Goal: Complete application form

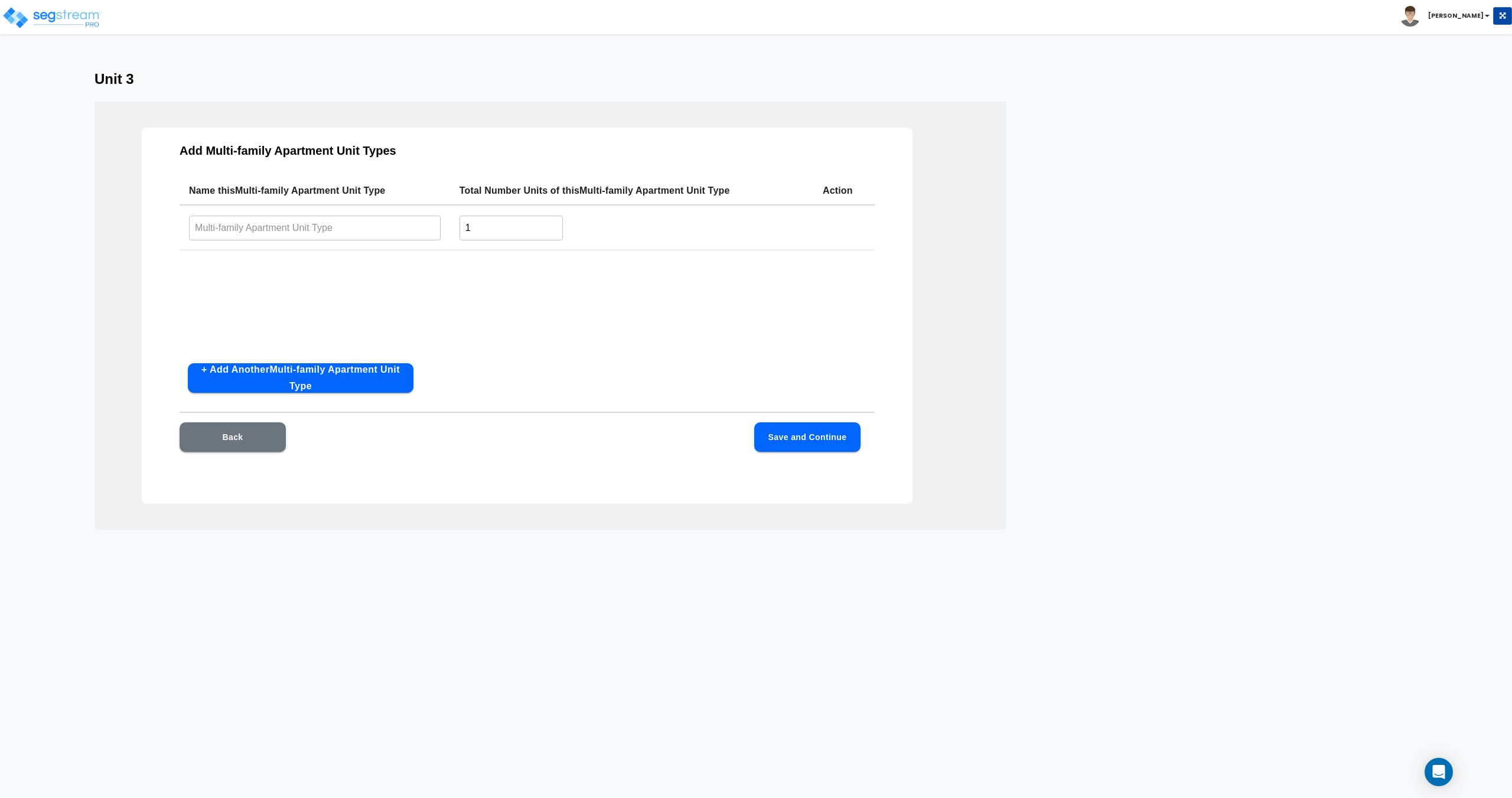
click at [434, 625] on html "Toggle navigation [PERSON_NAME] x" at bounding box center [756, 312] width 1512 height 625
click at [322, 231] on input "text" at bounding box center [315, 227] width 252 height 25
type input "4 Bed/ 5 Bath"
click at [825, 440] on button "Save and Continue" at bounding box center [807, 437] width 106 height 30
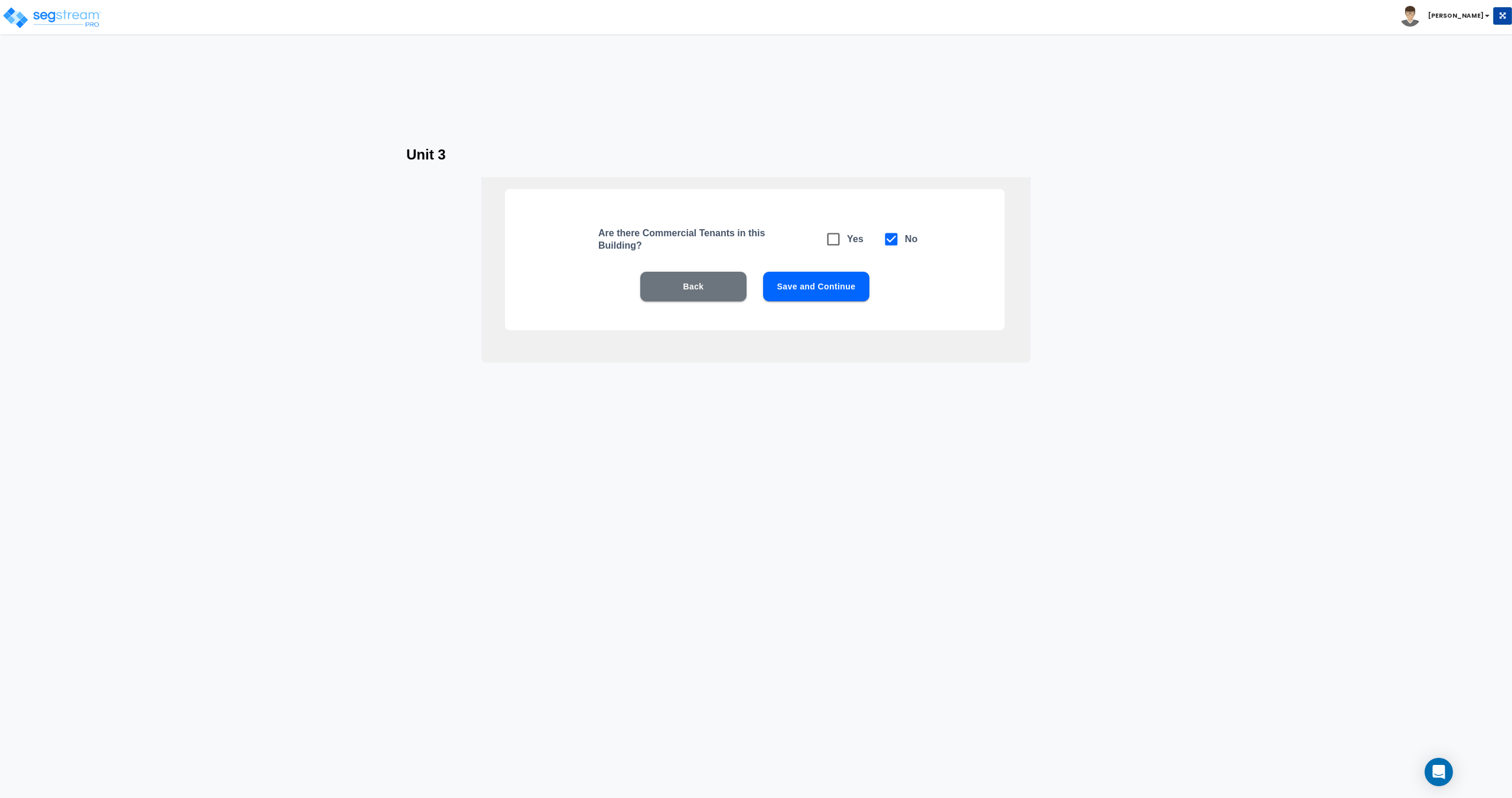
click at [826, 290] on button "Save and Continue" at bounding box center [816, 287] width 106 height 30
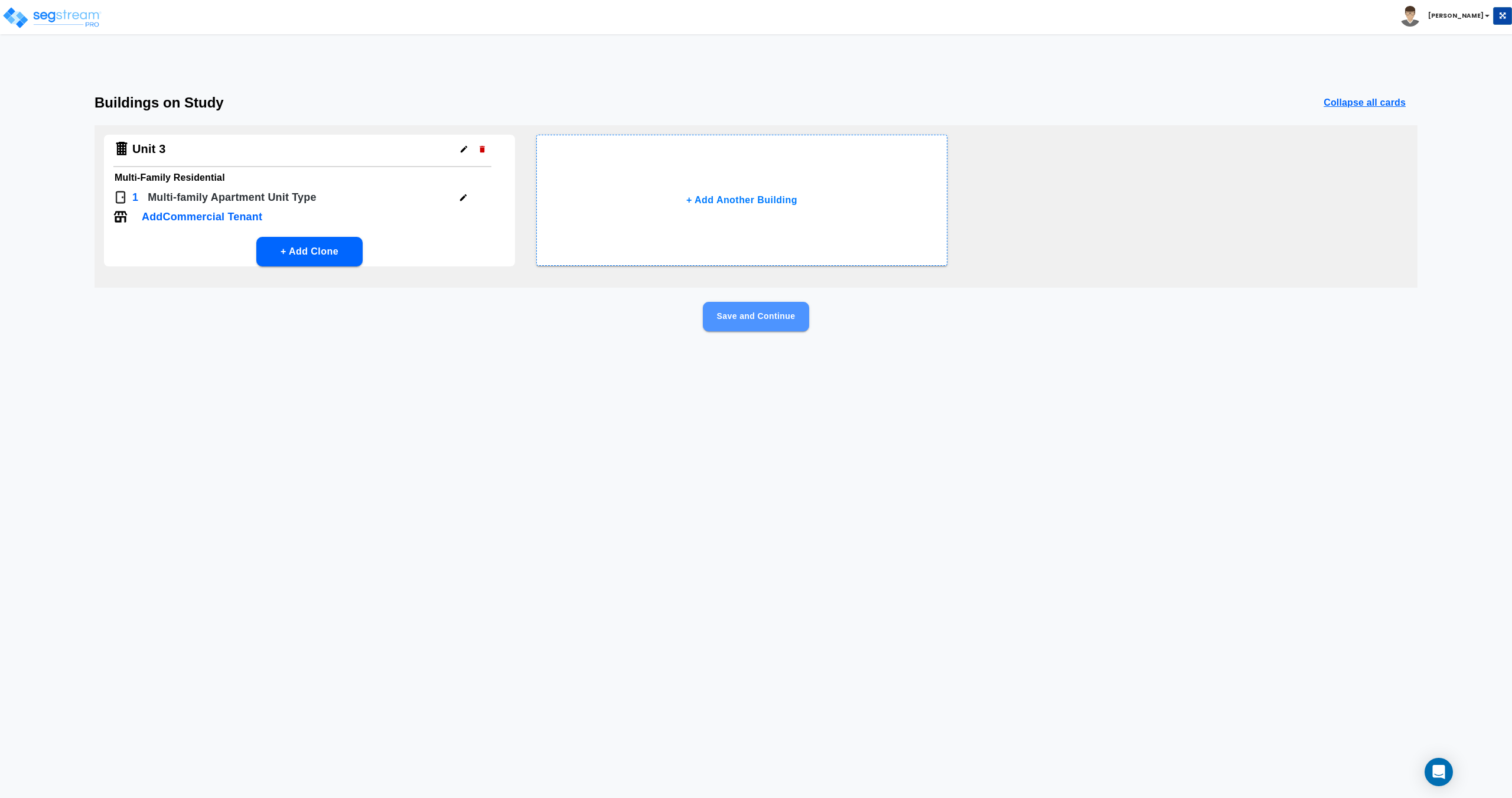
click at [763, 326] on button "Save and Continue" at bounding box center [755, 317] width 106 height 30
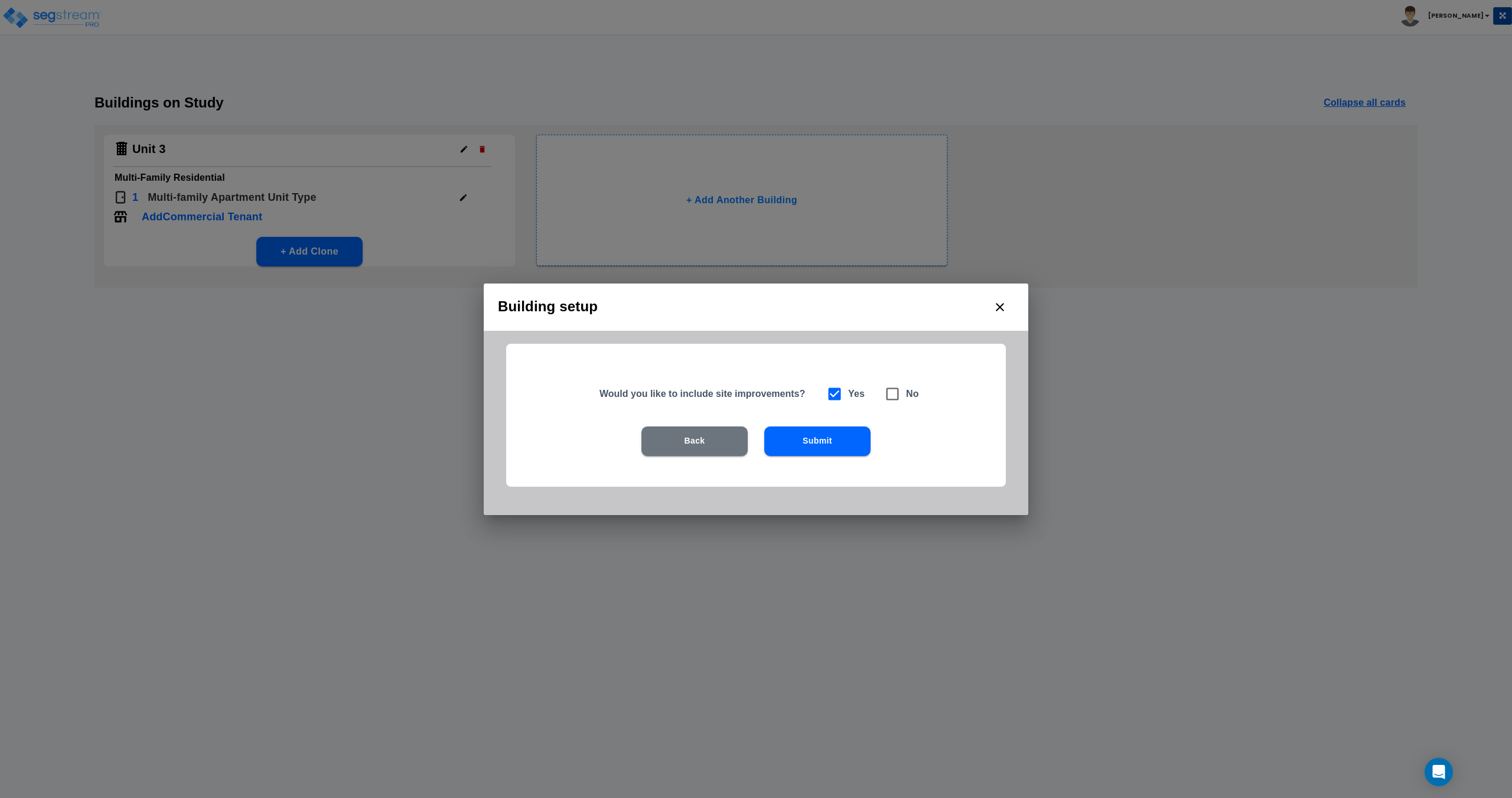
click at [865, 394] on div "Yes No" at bounding box center [870, 393] width 98 height 27
click at [879, 396] on span at bounding box center [892, 393] width 27 height 27
checkbox input "false"
checkbox input "true"
click at [764, 440] on button "Submit" at bounding box center [817, 442] width 106 height 30
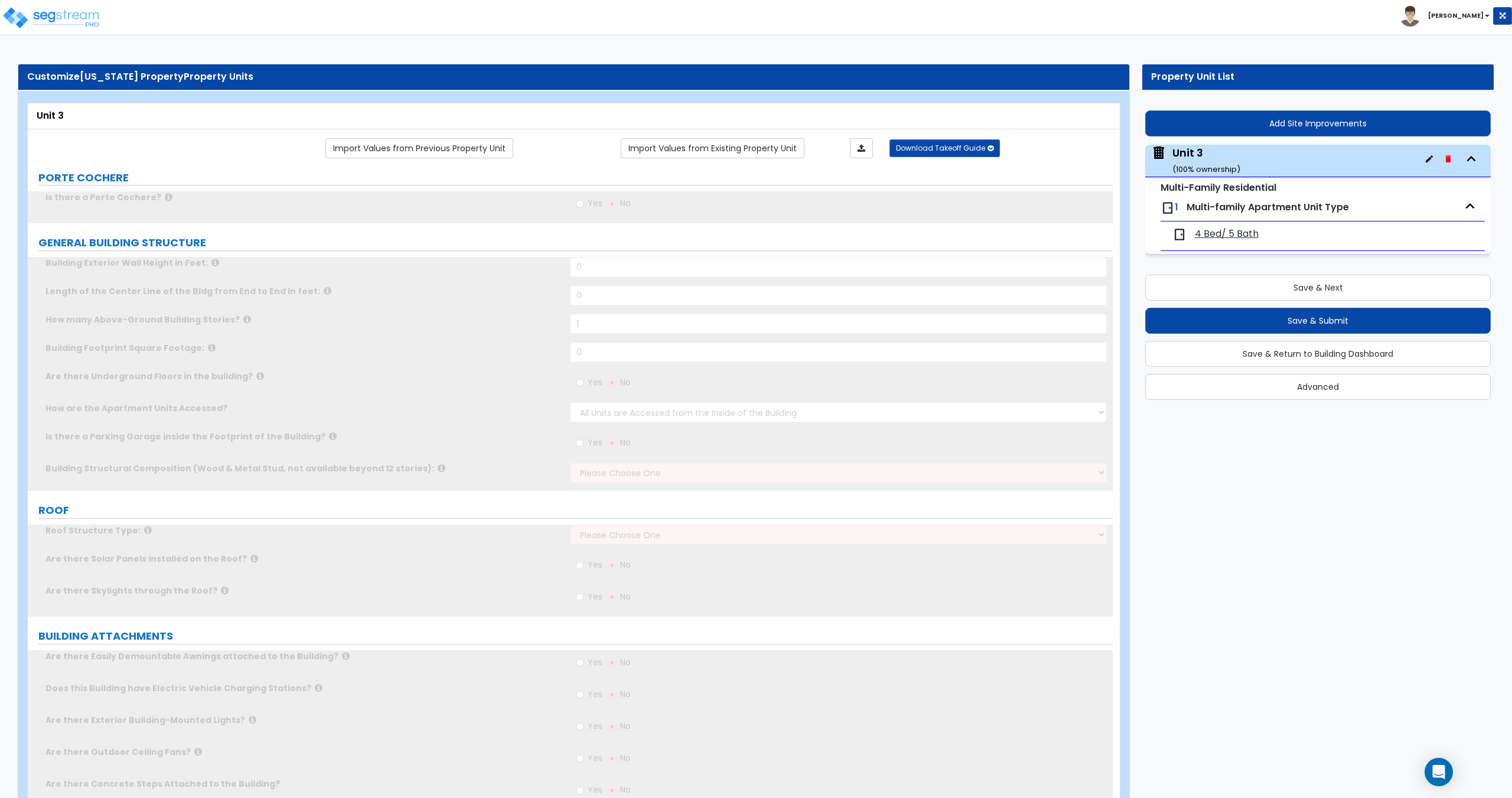
type input "1"
